Goal: Task Accomplishment & Management: Understand process/instructions

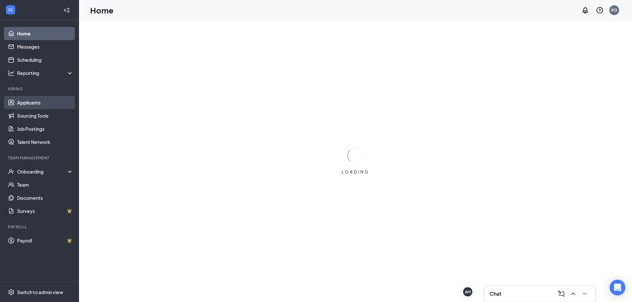
click at [30, 102] on link "Applicants" at bounding box center [45, 102] width 56 height 13
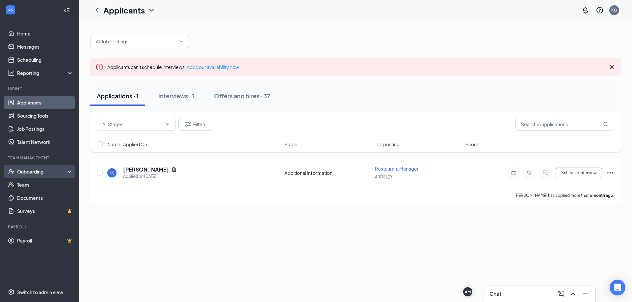
click at [35, 174] on div "Onboarding" at bounding box center [42, 171] width 51 height 7
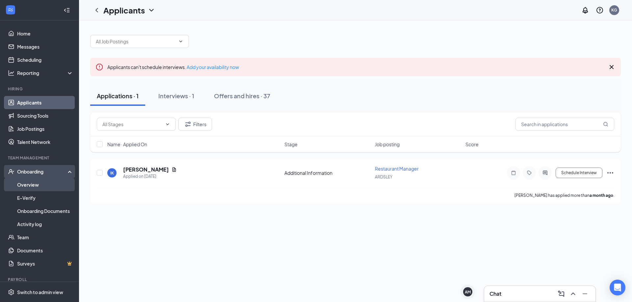
click at [47, 186] on link "Overview" at bounding box center [45, 184] width 56 height 13
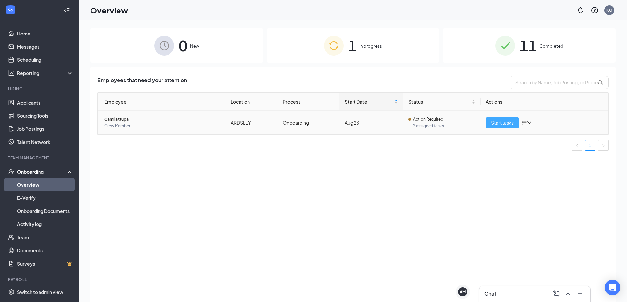
click at [503, 119] on span "Start tasks" at bounding box center [502, 122] width 23 height 7
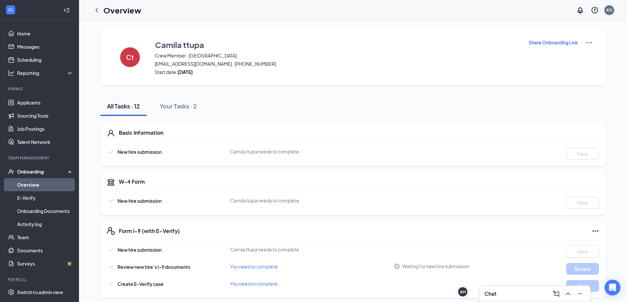
click at [492, 294] on h3 "Chat" at bounding box center [490, 293] width 12 height 7
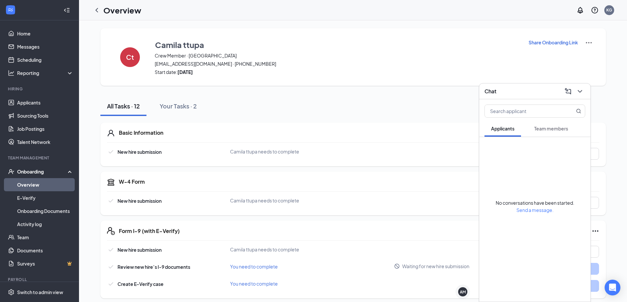
click at [561, 130] on span "Team members" at bounding box center [551, 129] width 34 height 6
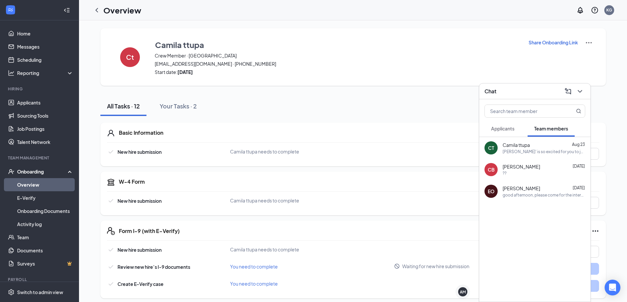
click at [523, 147] on span "Camila ttupa" at bounding box center [515, 145] width 27 height 7
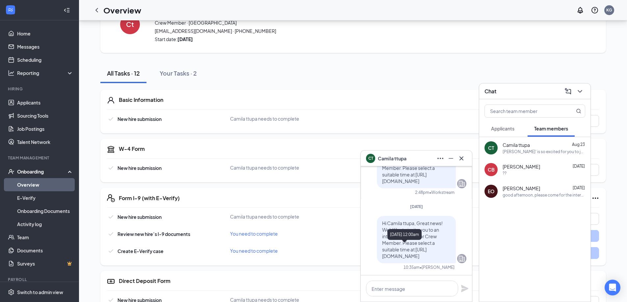
scroll to position [-99, 0]
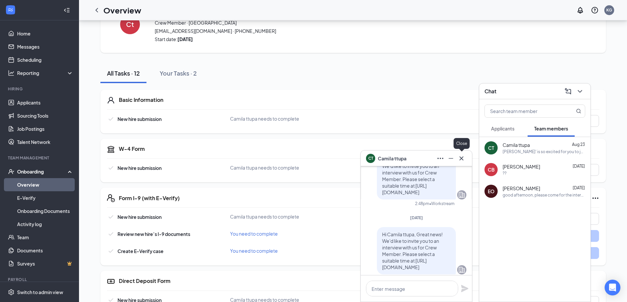
click at [457, 160] on icon "Cross" at bounding box center [461, 159] width 8 height 8
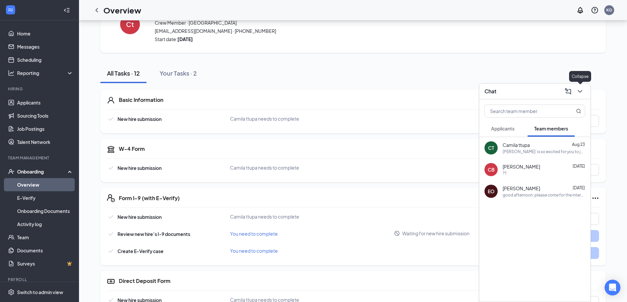
click at [576, 88] on icon "ChevronDown" at bounding box center [580, 92] width 8 height 8
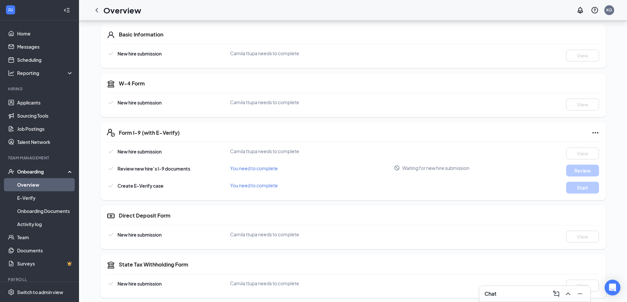
scroll to position [99, 0]
click at [32, 183] on link "Overview" at bounding box center [45, 184] width 56 height 13
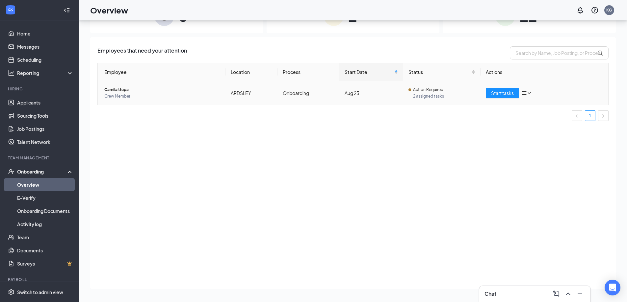
click at [115, 87] on span "Camila ttupa" at bounding box center [162, 90] width 116 height 7
click at [115, 87] on body "Home Messages Scheduling Reporting Hiring Applicants Sourcing Tools Job Posting…" at bounding box center [313, 121] width 627 height 302
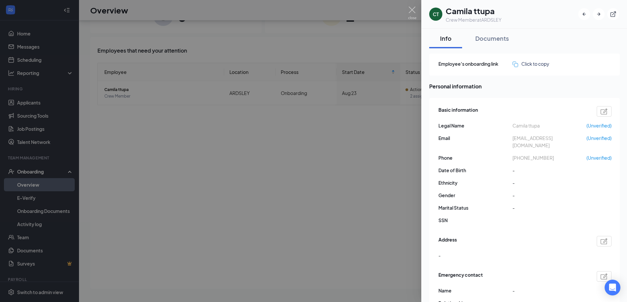
click at [280, 133] on div at bounding box center [313, 151] width 627 height 302
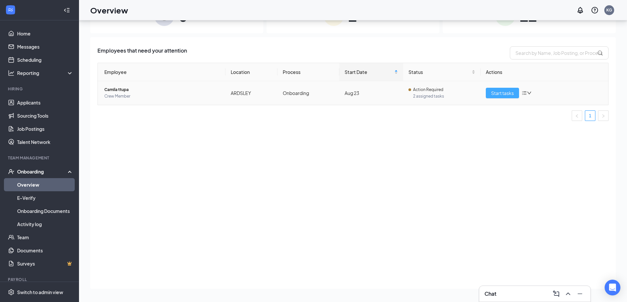
click at [488, 94] on button "Start tasks" at bounding box center [502, 93] width 33 height 11
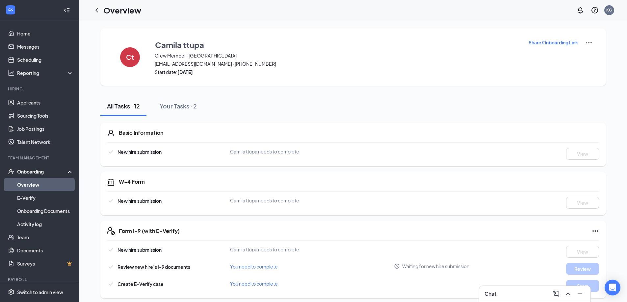
click at [583, 43] on div "Share Onboarding Link" at bounding box center [560, 57] width 64 height 37
click at [587, 42] on img at bounding box center [589, 43] width 8 height 8
click at [549, 42] on p "Share Onboarding Link" at bounding box center [552, 42] width 49 height 7
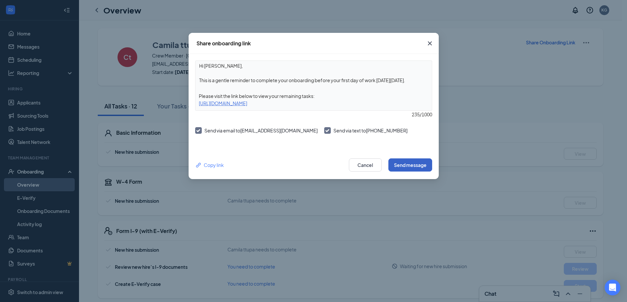
click at [420, 163] on button "Send message" at bounding box center [410, 165] width 44 height 13
